Goal: Transaction & Acquisition: Subscribe to service/newsletter

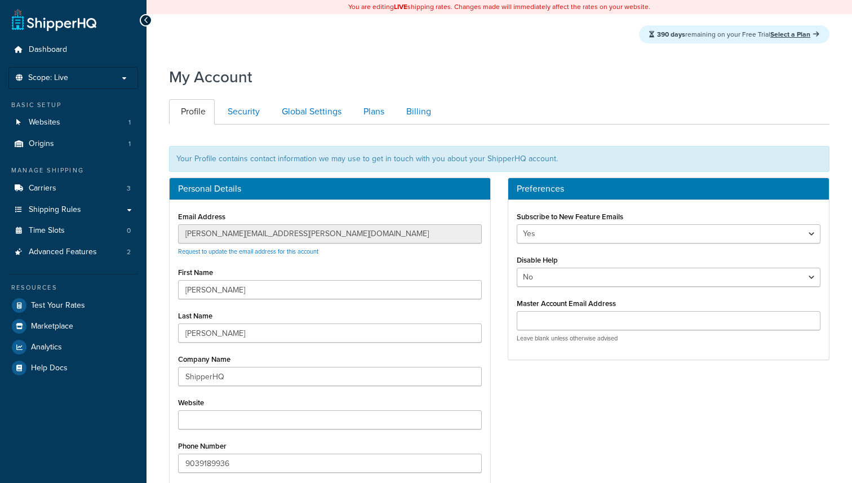
scroll to position [124, 0]
